Goal: Communication & Community: Ask a question

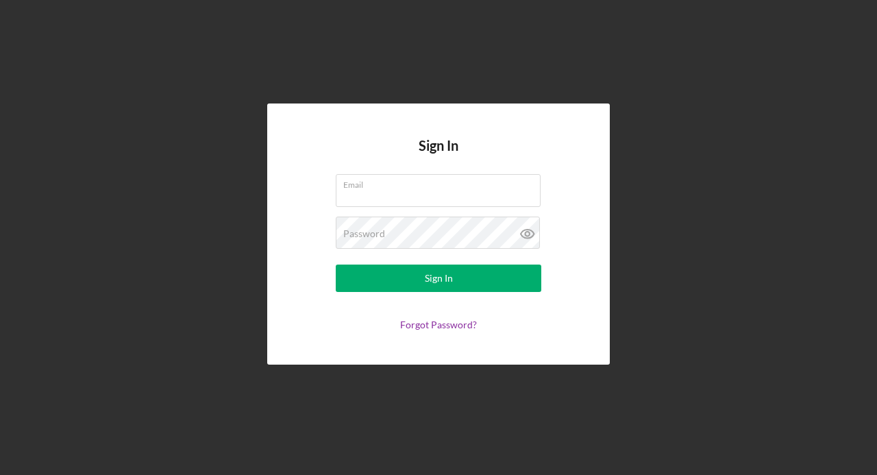
type input "[EMAIL_ADDRESS][DOMAIN_NAME]"
click at [434, 281] on div "Sign In" at bounding box center [439, 278] width 28 height 27
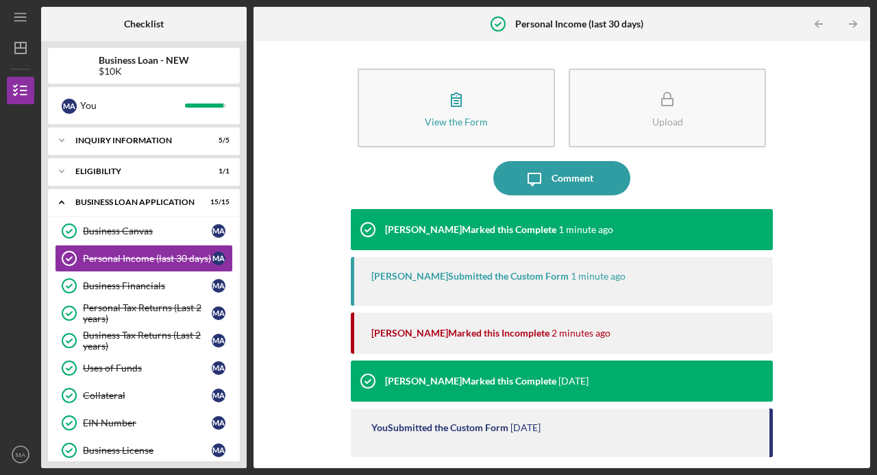
click at [444, 114] on icon "button" at bounding box center [456, 99] width 34 height 34
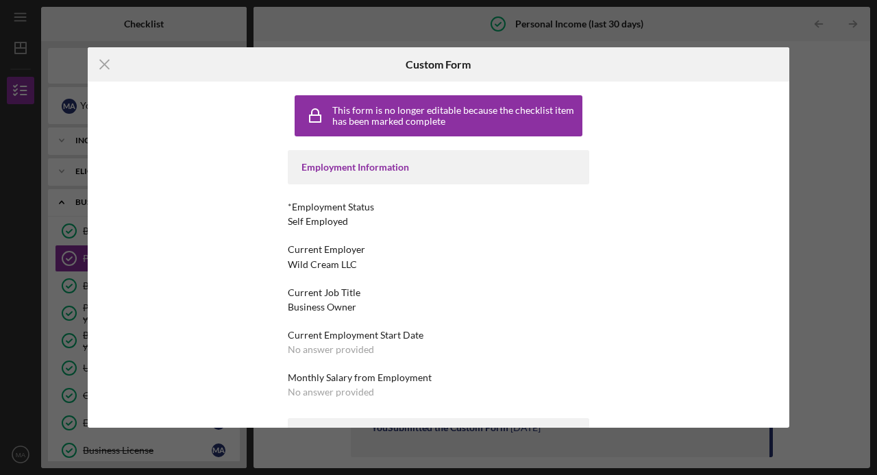
click at [104, 64] on line at bounding box center [104, 64] width 9 height 9
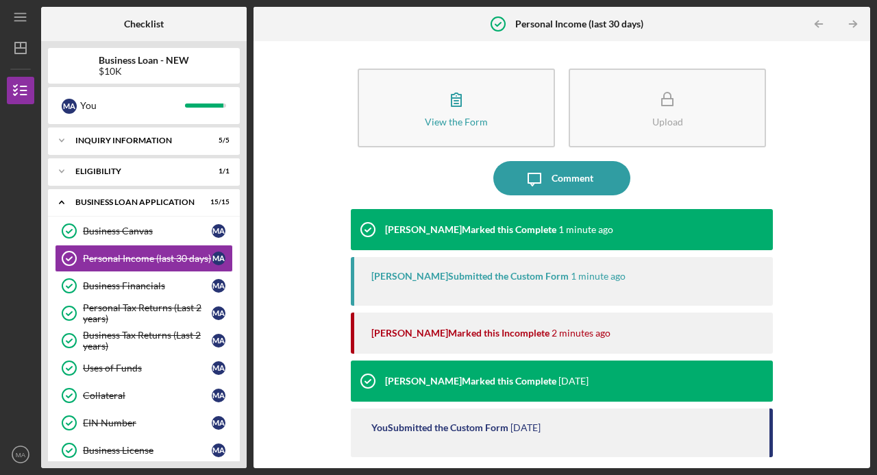
scroll to position [71, 0]
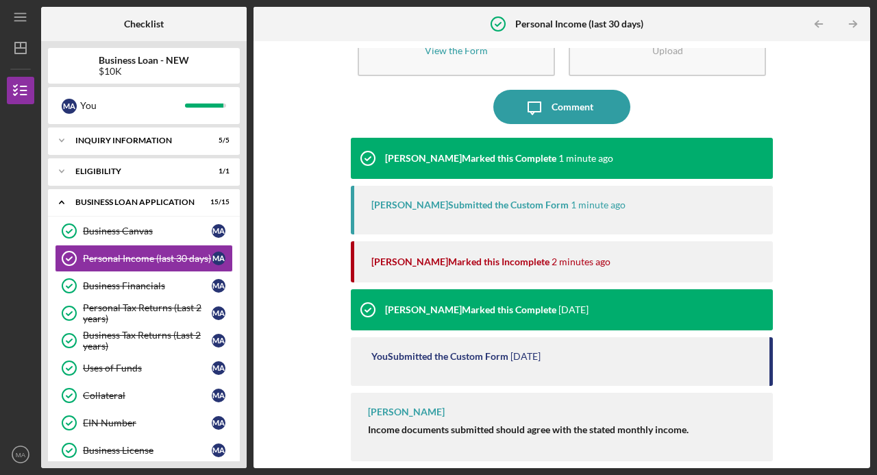
click at [544, 106] on icon "Icon/Message" at bounding box center [534, 107] width 34 height 34
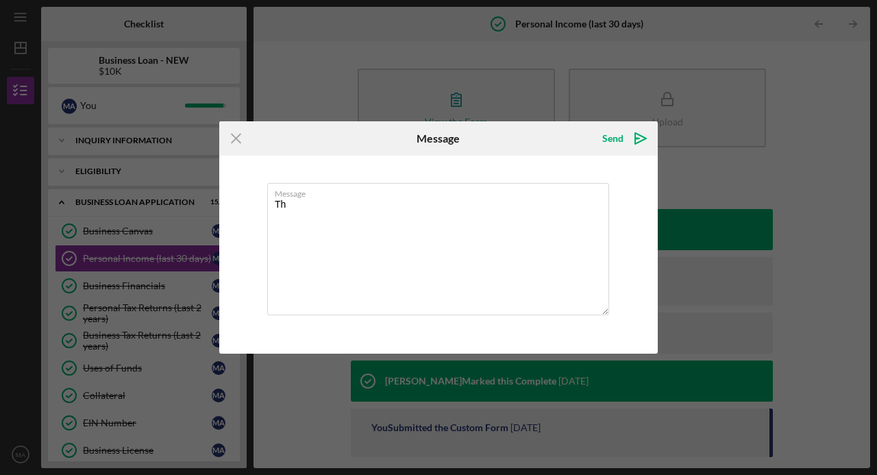
type textarea "T"
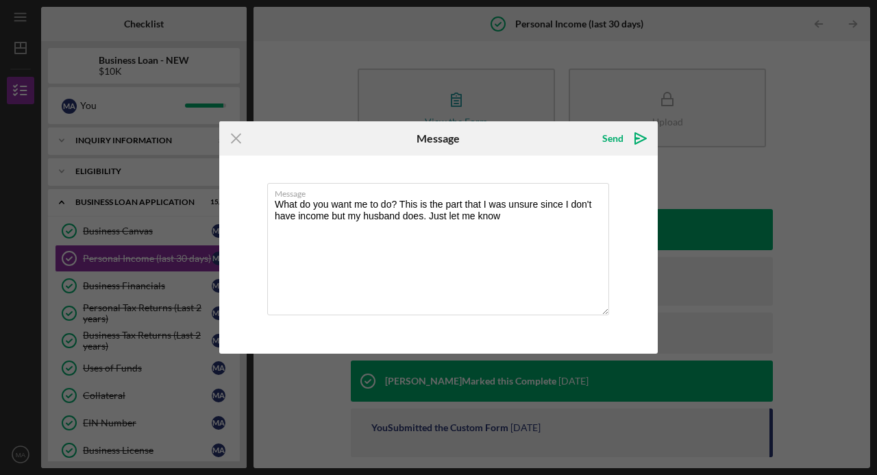
type textarea "What do you want me to do? This is the part that I was unsure since I don't hav…"
click at [624, 145] on icon "Icon/icon-invite-send" at bounding box center [641, 138] width 34 height 34
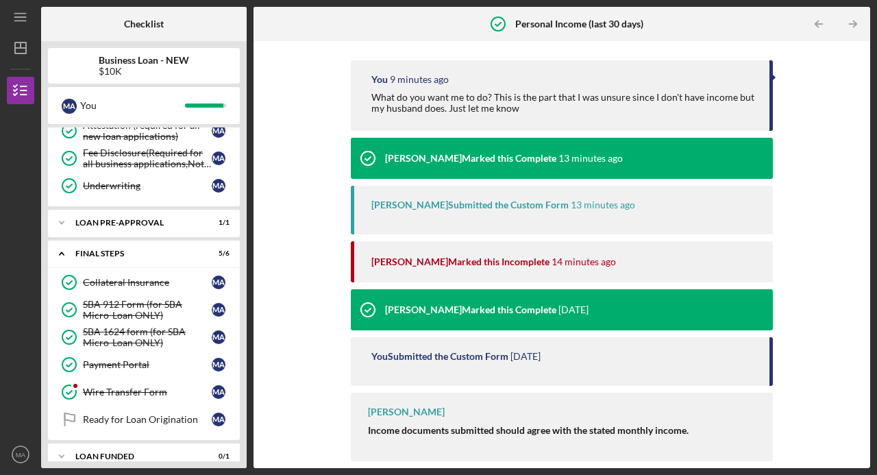
scroll to position [435, 0]
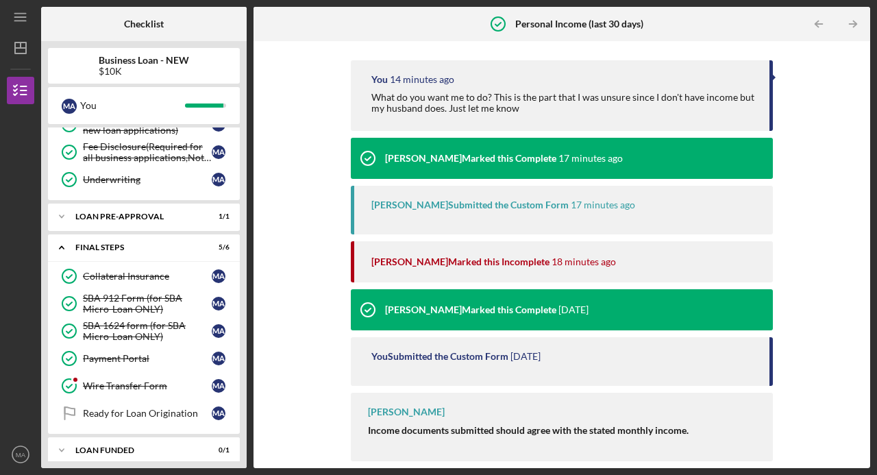
click at [458, 472] on div "Icon/Menu Personal Income (last 30 days) Personal Income (last 30 days) Checkli…" at bounding box center [438, 237] width 877 height 475
